Goal: Task Accomplishment & Management: Use online tool/utility

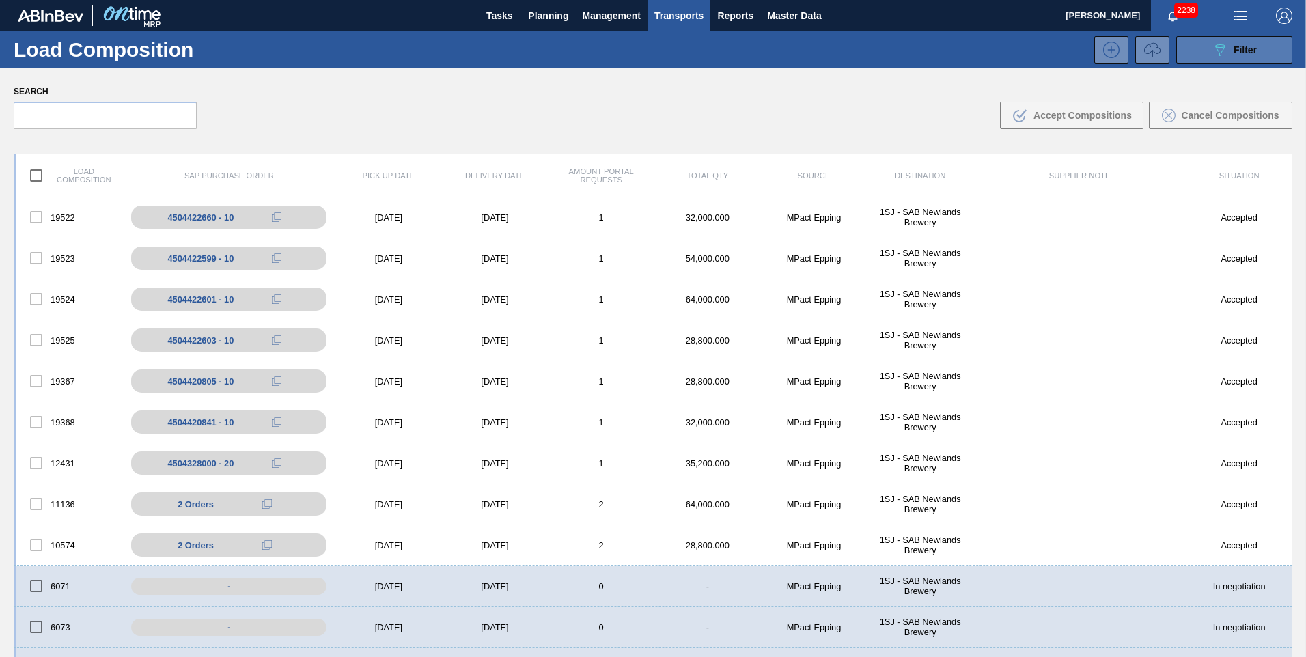
click at [1222, 51] on icon "089F7B8B-B2A5-4AFE-B5C0-19BA573D28AC" at bounding box center [1219, 50] width 16 height 16
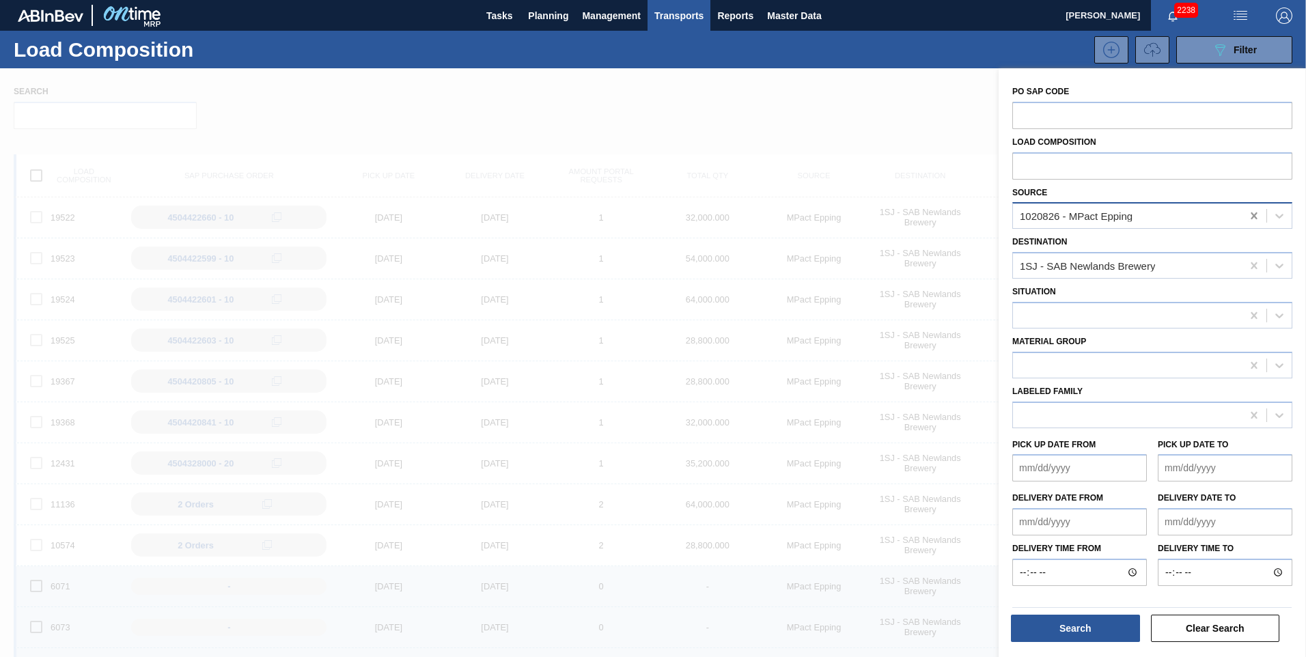
click at [1250, 219] on icon at bounding box center [1253, 215] width 6 height 7
type input "col"
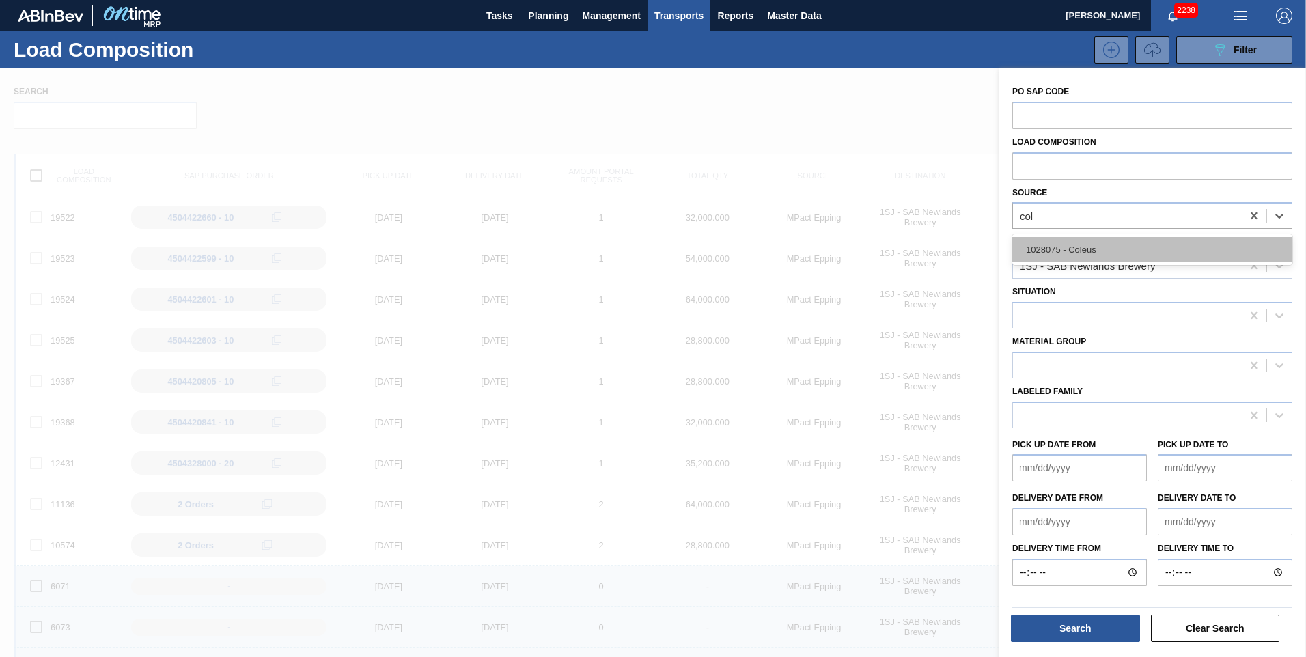
click at [1110, 251] on div "1028075 - Coleus" at bounding box center [1152, 249] width 280 height 25
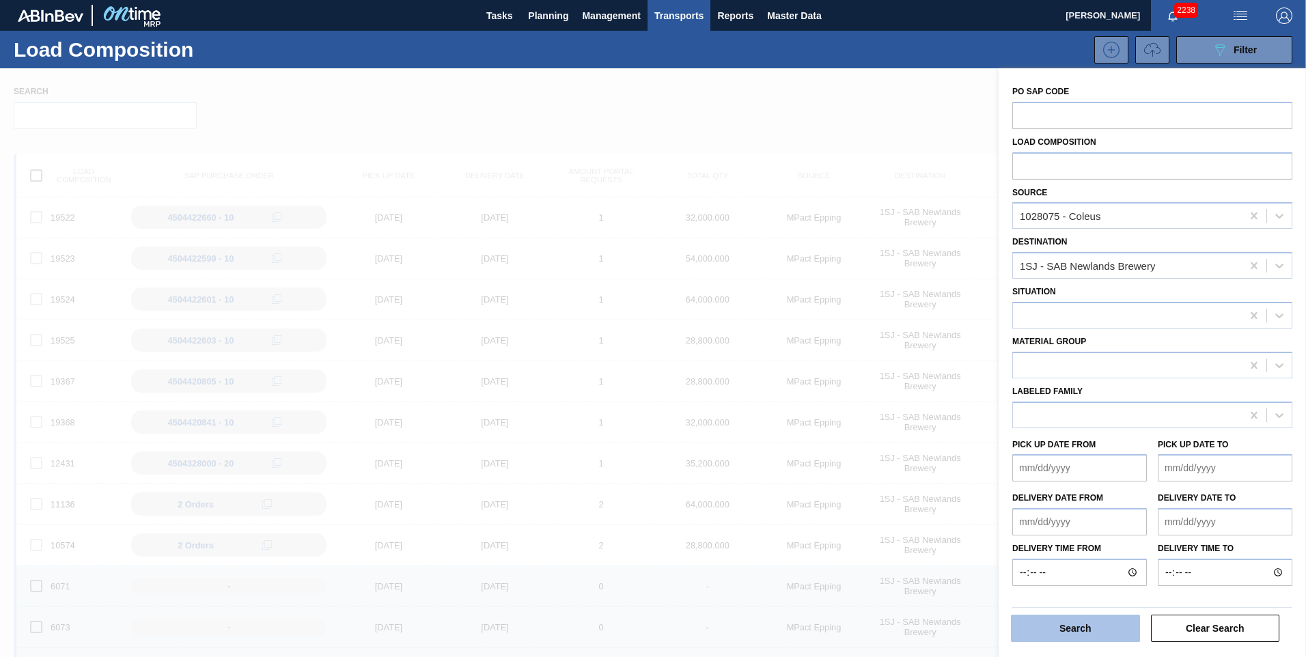
click at [1050, 623] on button "Search" at bounding box center [1075, 628] width 129 height 27
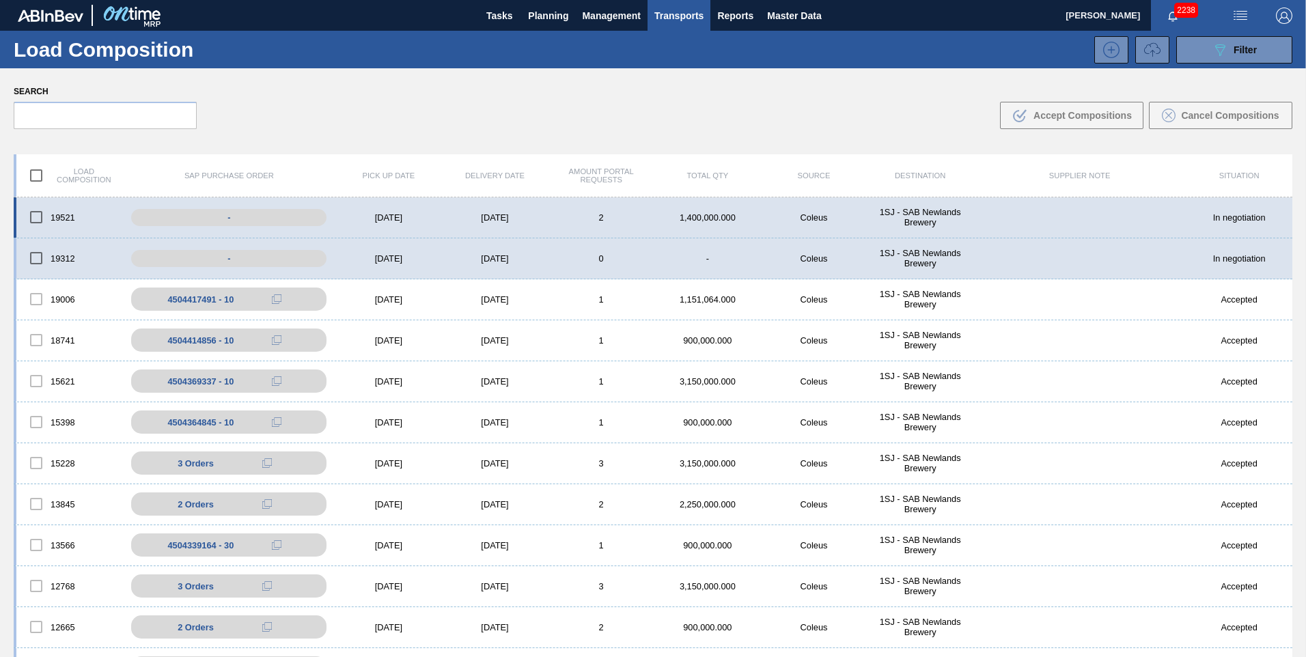
click at [349, 212] on div "[DATE]" at bounding box center [388, 217] width 107 height 10
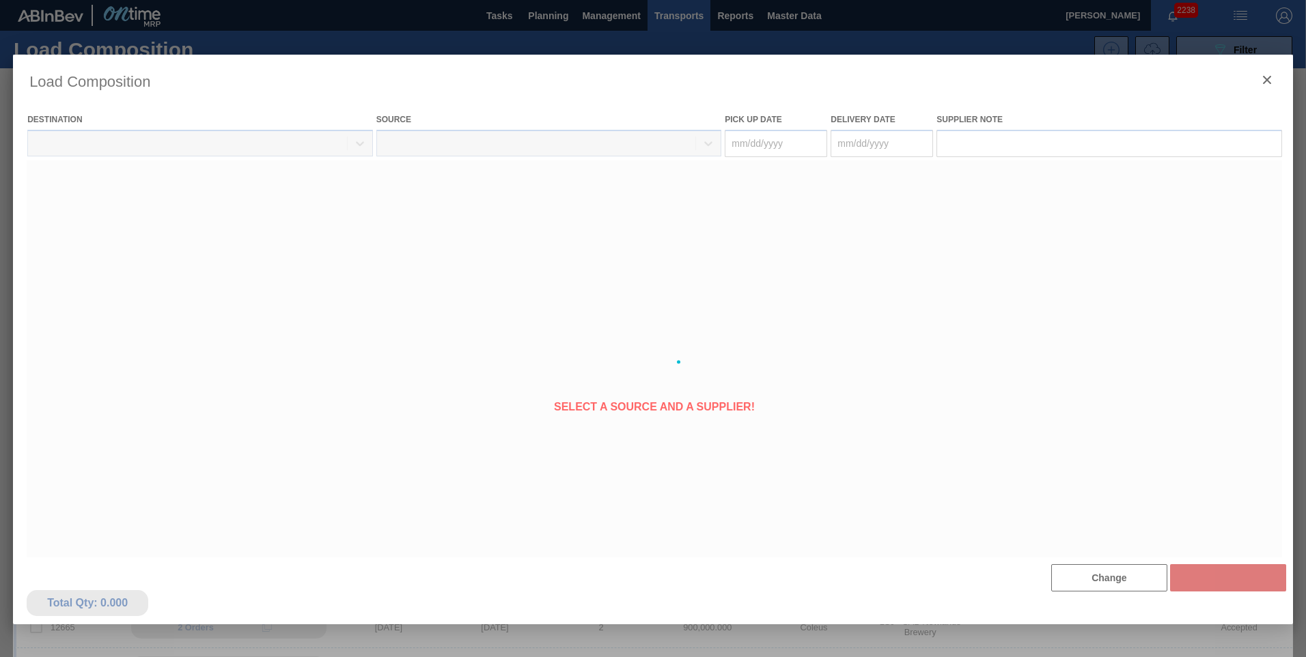
type Date "[DATE]"
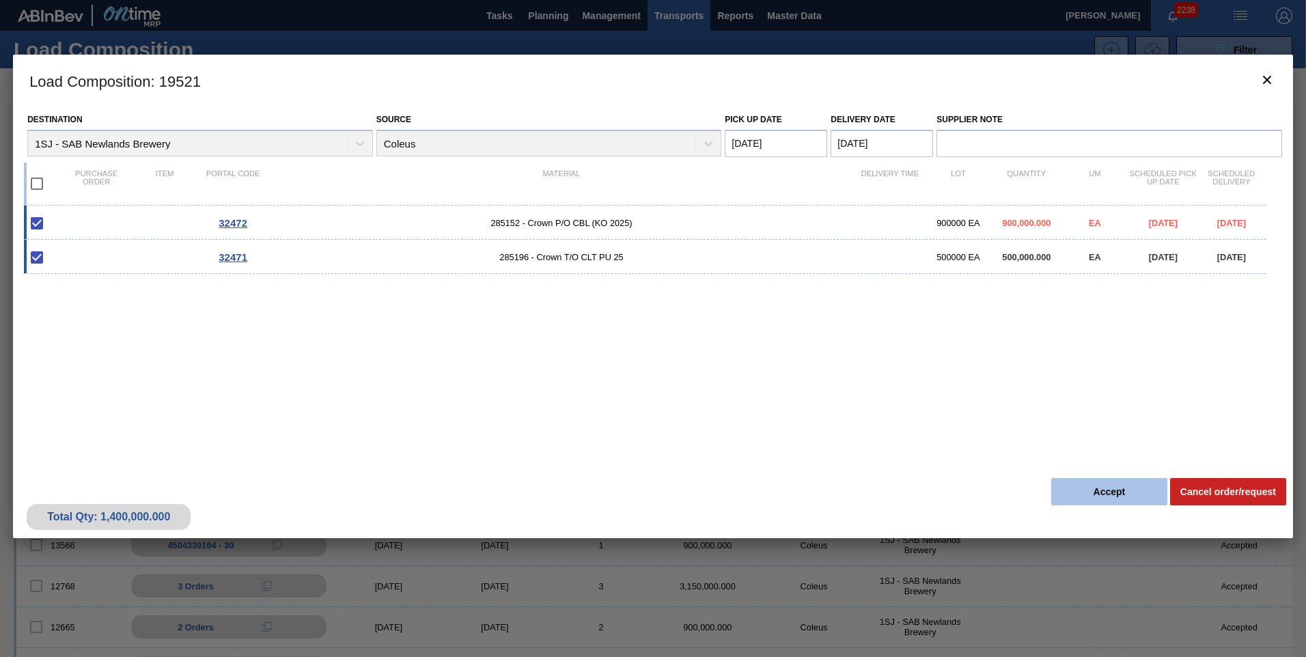
click at [1088, 498] on button "Accept" at bounding box center [1109, 491] width 116 height 27
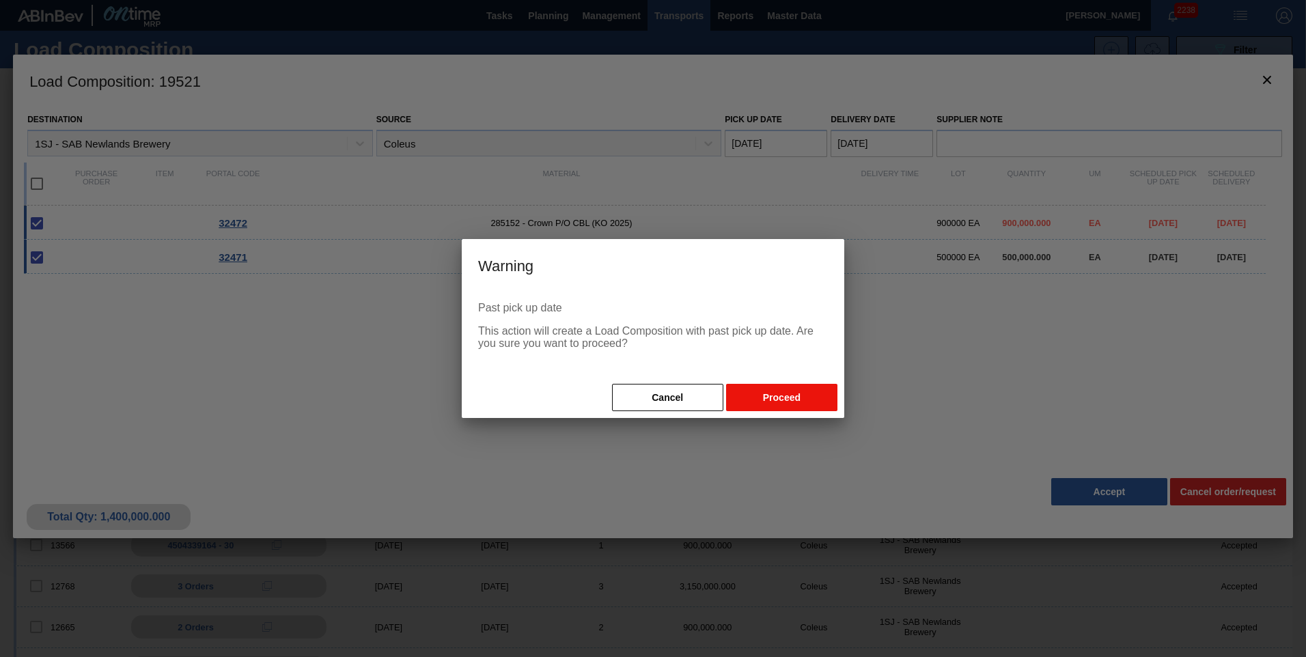
click at [760, 397] on button "Proceed" at bounding box center [781, 397] width 111 height 27
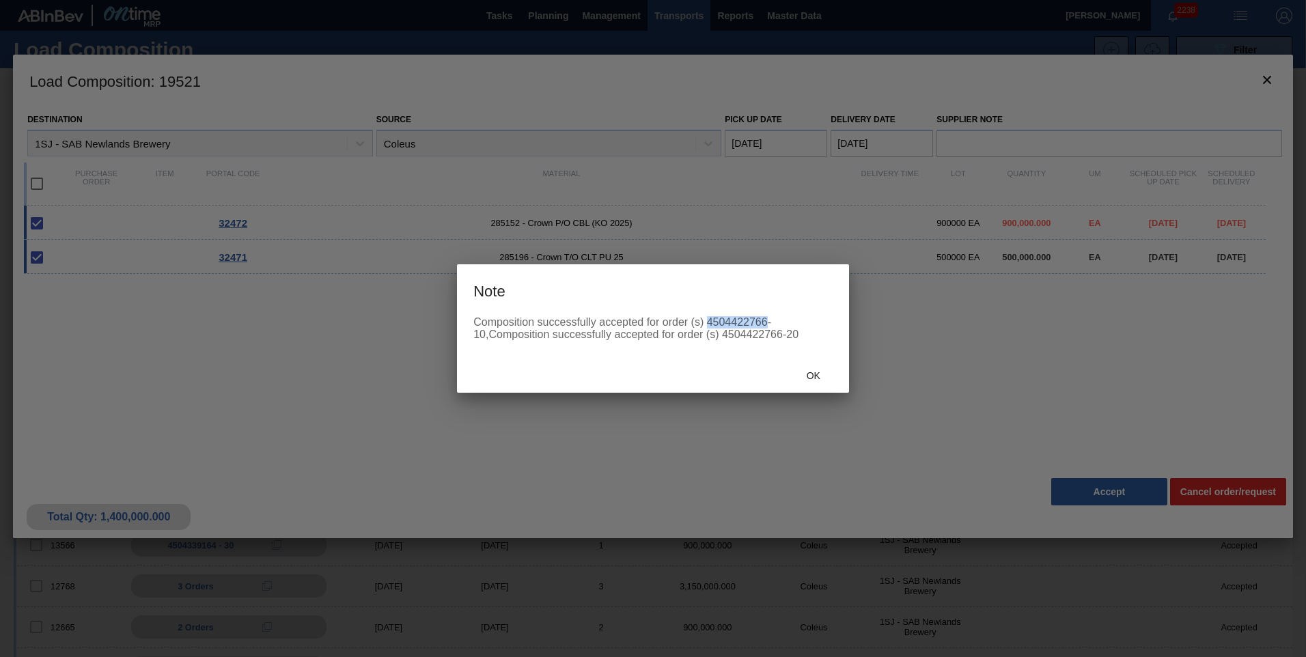
drag, startPoint x: 707, startPoint y: 322, endPoint x: 765, endPoint y: 316, distance: 57.7
click at [765, 316] on div "Composition successfully accepted for order (s) 4504422766-10,Composition succe…" at bounding box center [652, 328] width 359 height 25
copy div "4504422766"
